Goal: Task Accomplishment & Management: Complete application form

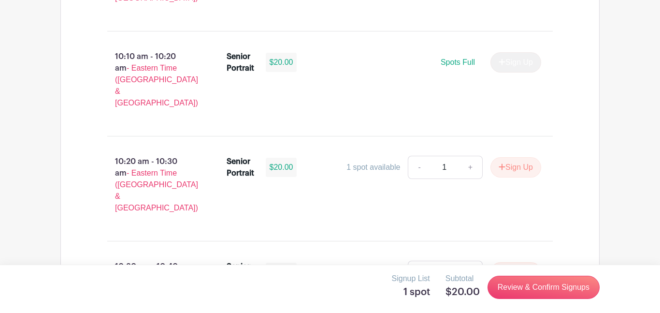
scroll to position [1433, 0]
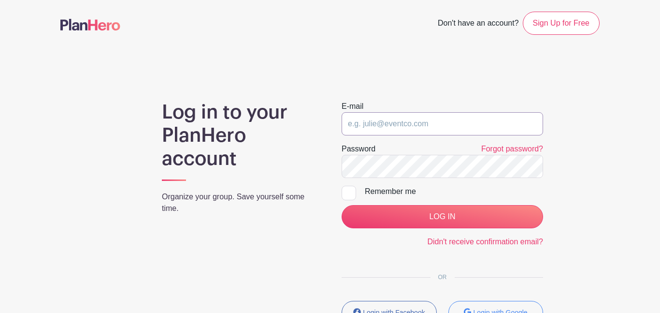
click at [389, 126] on input "email" at bounding box center [442, 123] width 201 height 23
type input "[EMAIL_ADDRESS][DOMAIN_NAME]"
click at [342, 205] on input "LOG IN" at bounding box center [442, 216] width 201 height 23
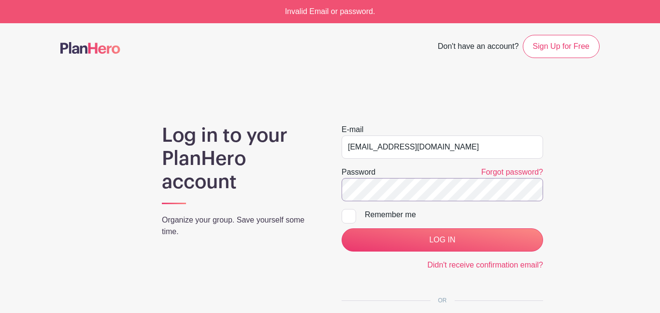
click at [342, 228] on input "LOG IN" at bounding box center [442, 239] width 201 height 23
